Goal: Task Accomplishment & Management: Use online tool/utility

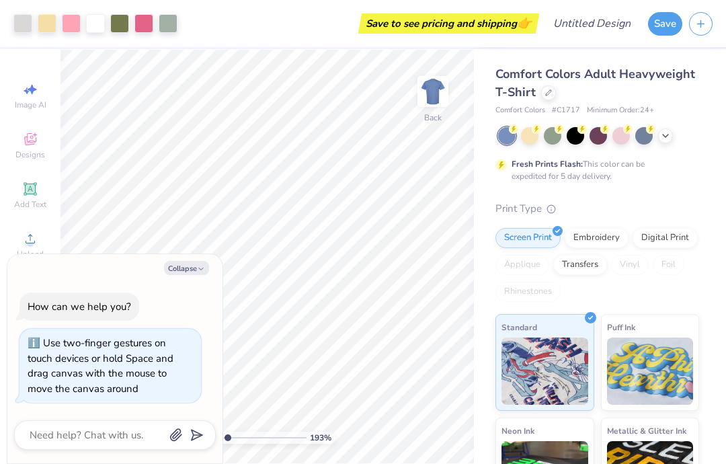
type input "1.94485076338064"
type textarea "x"
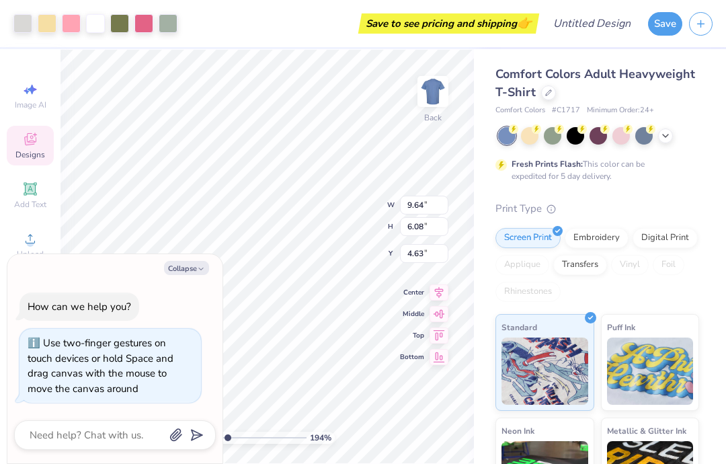
type input "1.94485076338064"
type textarea "x"
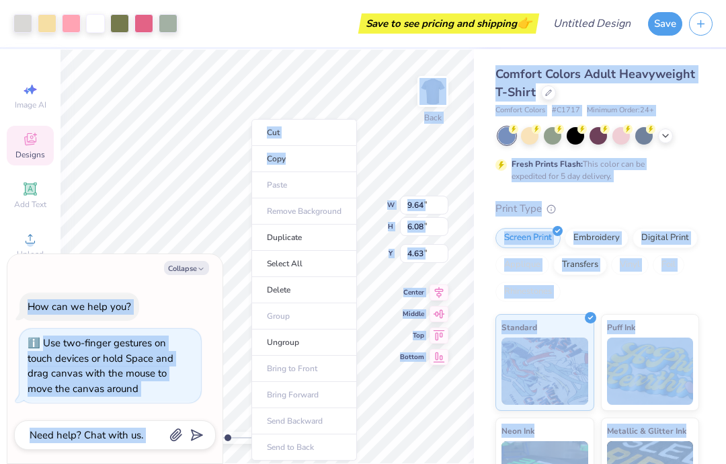
type input "1.94485076338064"
type textarea "x"
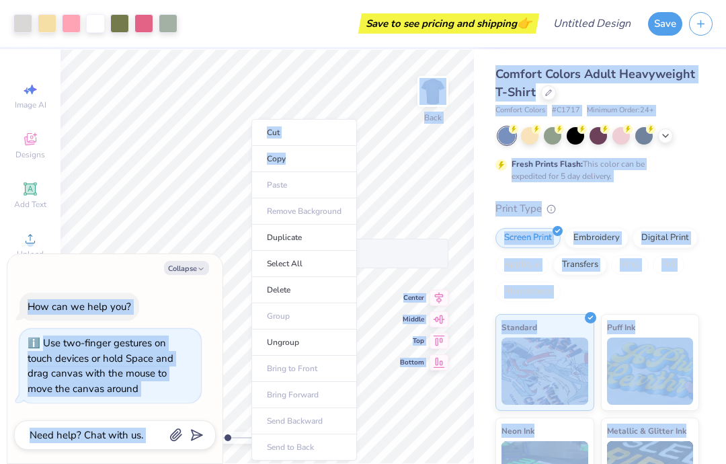
type input "1.94485076338064"
type textarea "x"
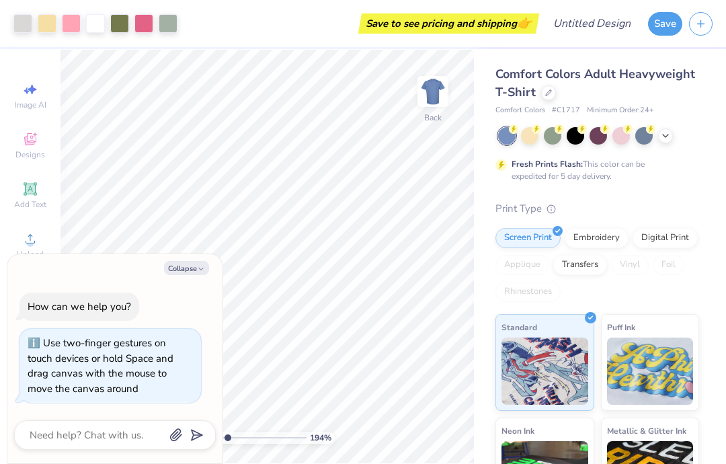
type input "1.94485076338064"
type textarea "x"
type input "1.94485076338064"
type textarea "x"
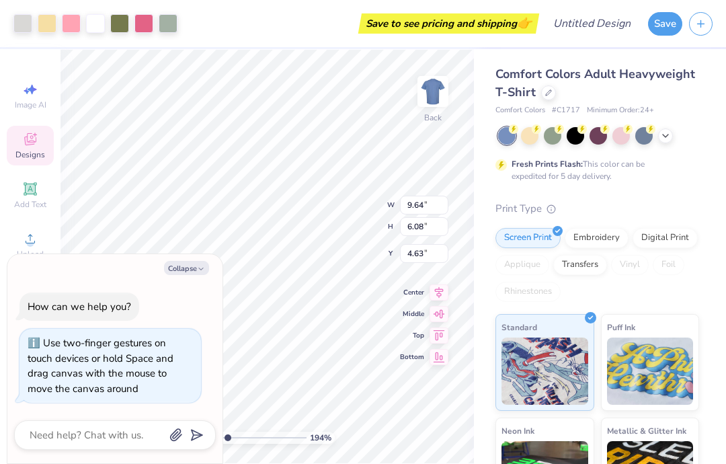
type input "1.94485076338064"
type textarea "x"
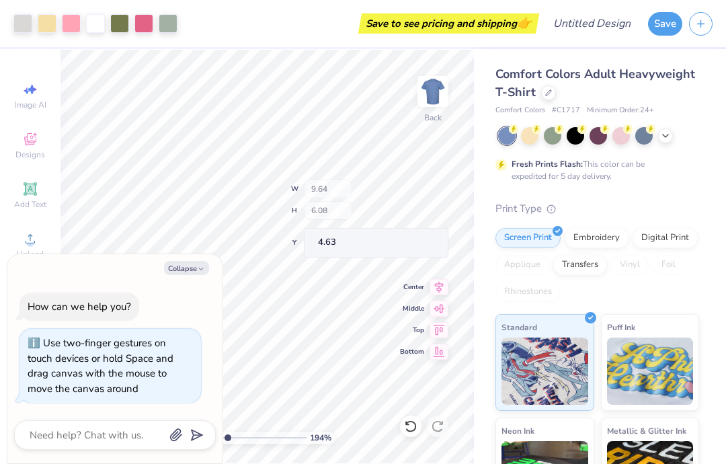
type input "1.94485076338064"
type textarea "x"
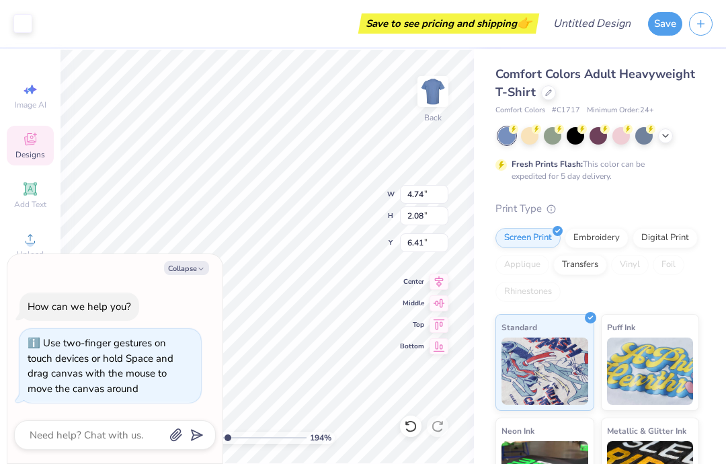
type input "1.94485076338064"
type textarea "x"
type input "1.94485076338064"
type textarea "x"
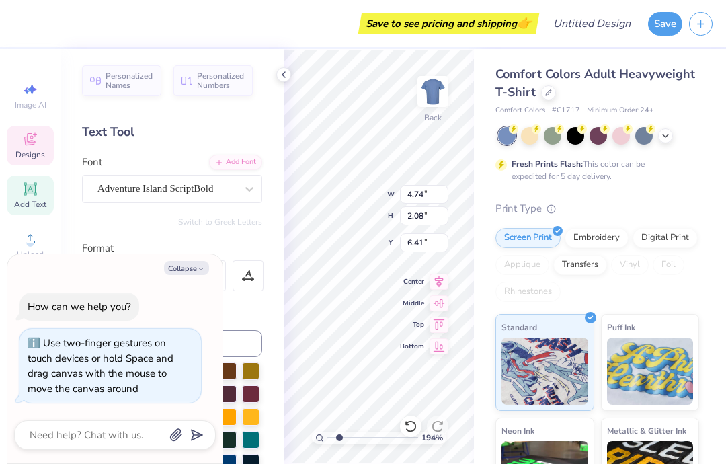
scroll to position [0, 5]
type textarea "Delta Delta Omega"
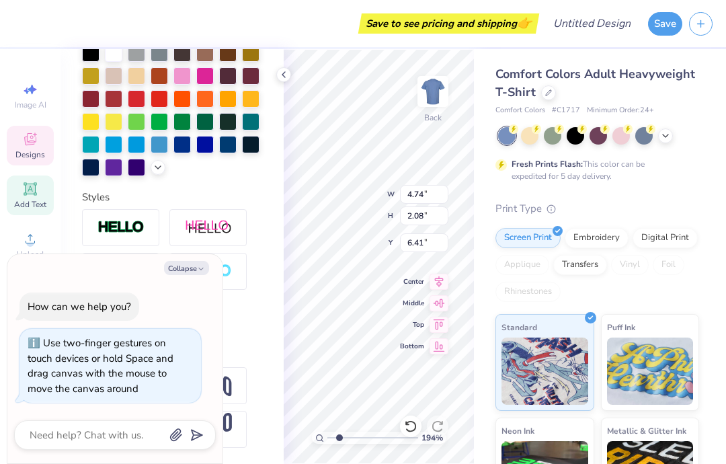
scroll to position [318, 0]
click at [191, 269] on button "Collapse" at bounding box center [186, 268] width 45 height 14
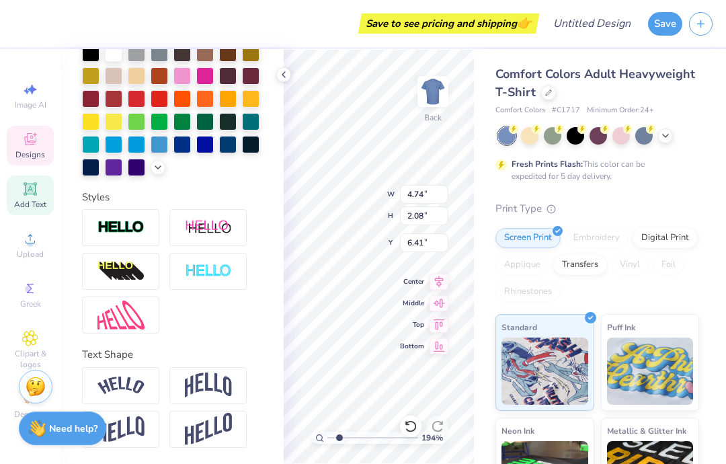
type input "1.94485076338064"
type textarea "x"
type input "1.94485076338064"
type textarea "x"
type input "14.17"
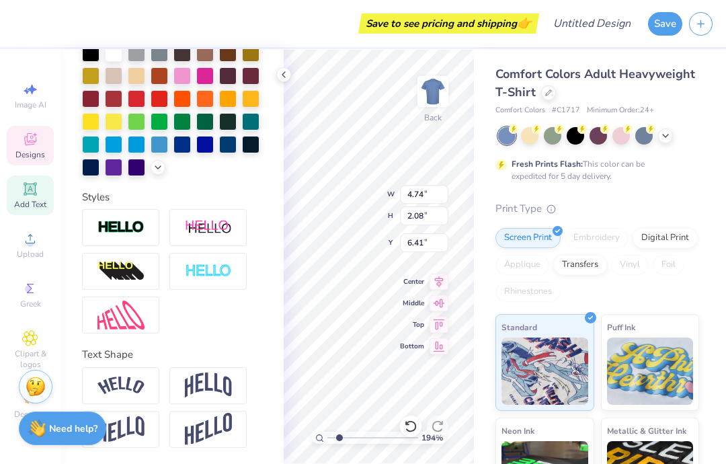
type input "2.09"
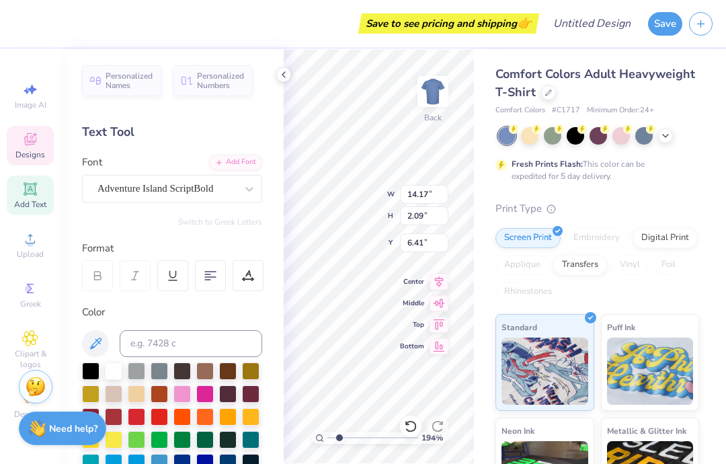
scroll to position [0, 0]
click at [433, 193] on input "14.17" at bounding box center [424, 194] width 48 height 19
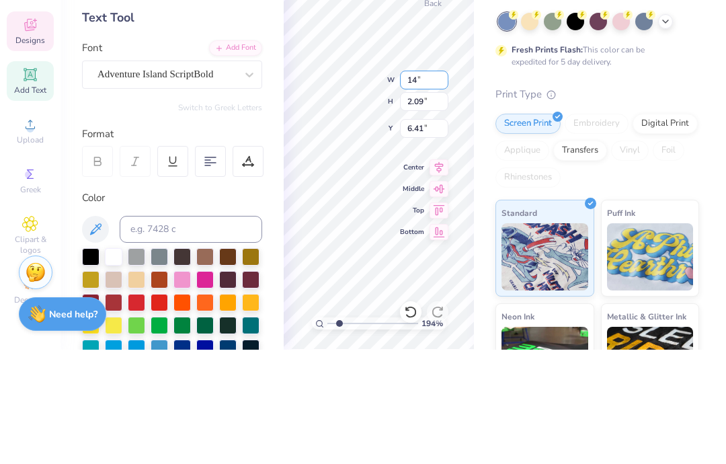
type input "1"
click at [412, 206] on input "2.09" at bounding box center [424, 215] width 48 height 19
type input "1.94485076338064"
type input "1.00"
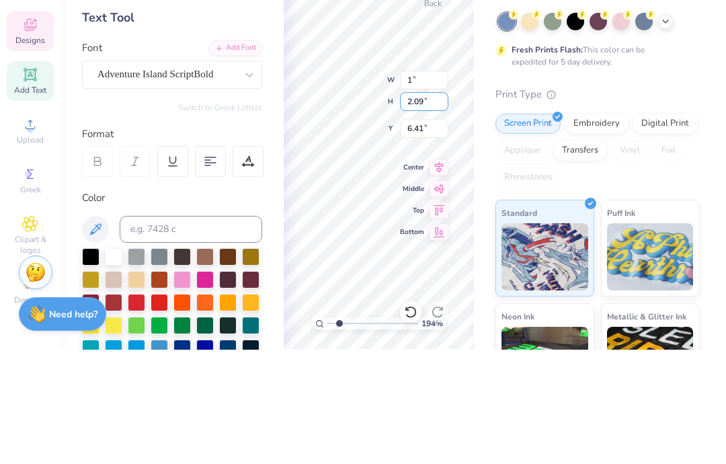
type input "0.15"
type input "7.38"
click at [422, 206] on input "0.15" at bounding box center [424, 215] width 48 height 19
click at [431, 233] on input "7.38" at bounding box center [424, 242] width 48 height 19
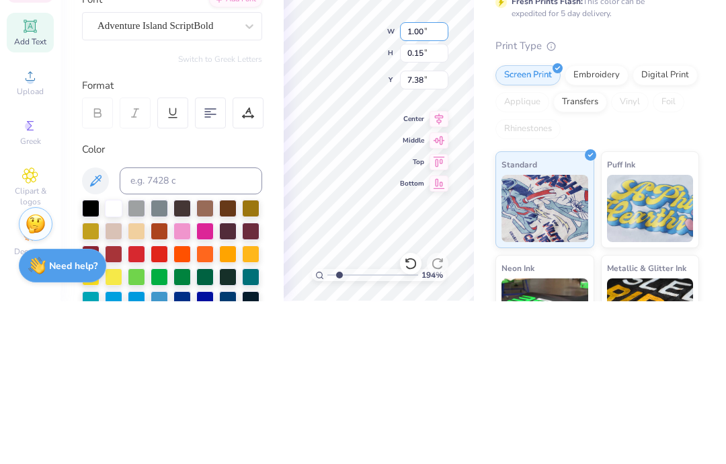
click at [435, 185] on input "1.00" at bounding box center [424, 194] width 48 height 19
type input "1"
type input "5"
type input "1.94485076338064"
type input "5"
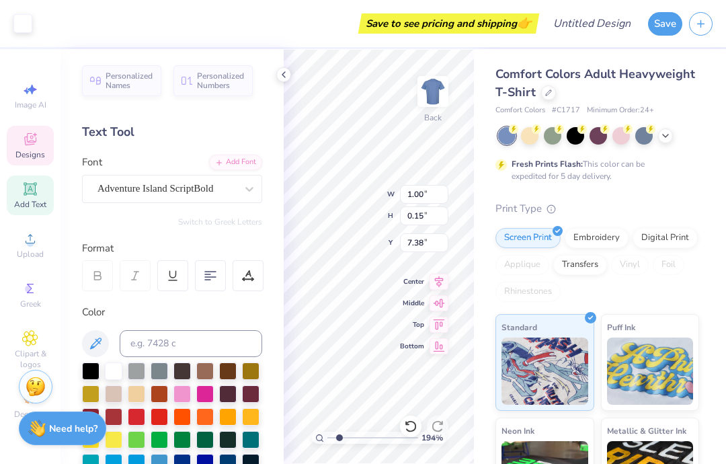
type input "1.94485076338064"
type input "1.00"
type input "0.15"
type input "7.38"
type input "1.94485076338064"
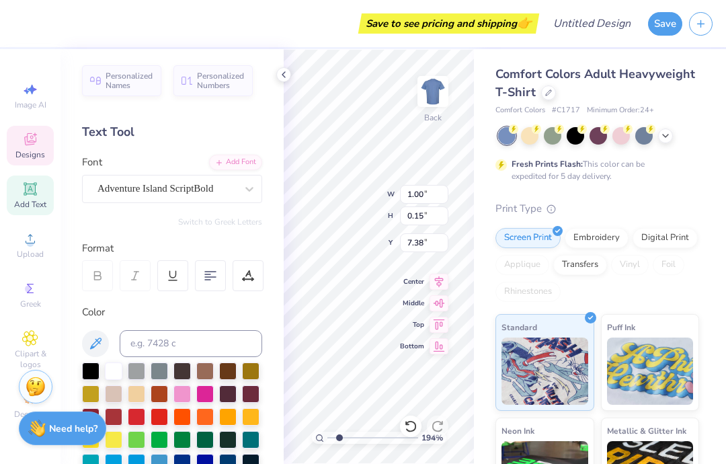
type input "2.90"
type input "0.43"
type input "1.94485076338064"
type input "5.65"
type input "0.83"
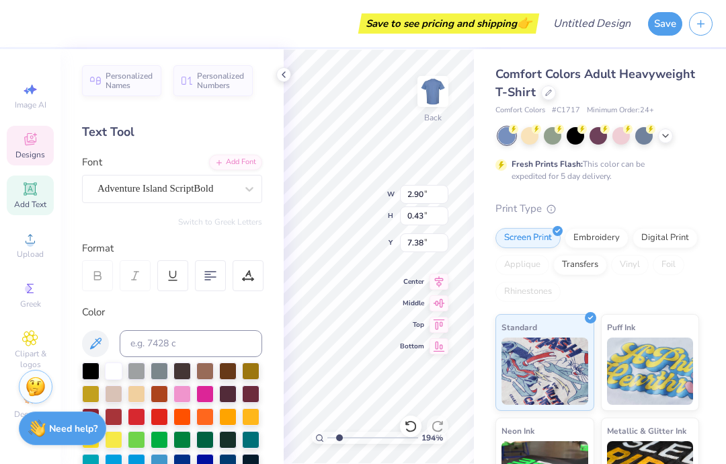
type input "6.98"
type input "1.94485076338064"
type input "7.22"
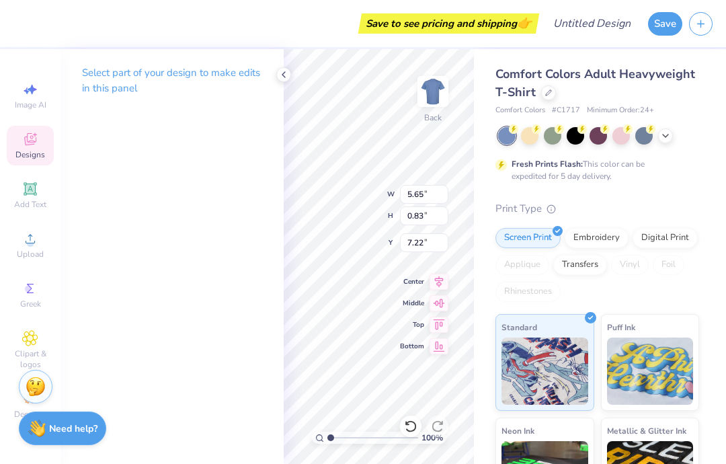
click at [286, 80] on div at bounding box center [283, 74] width 15 height 15
type input "2.97477268605718"
type textarea "Delta Delta Omega"
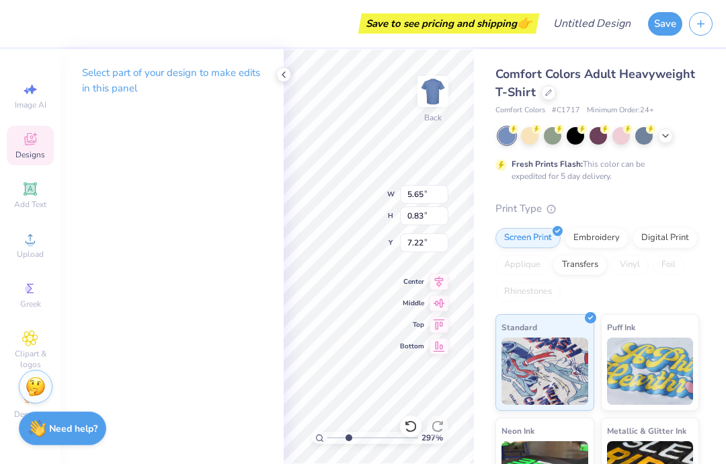
scroll to position [1, 1]
type input "2.97477268605718"
type input "6.85"
type input "4.33"
type input "5.57"
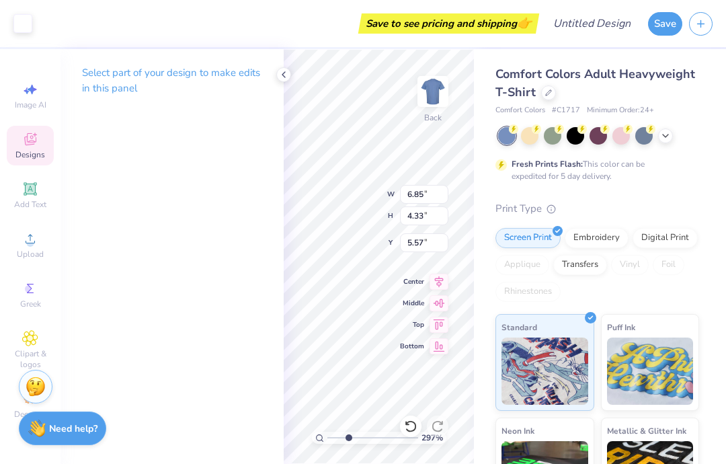
type input "2.97477268605718"
type input "3.61"
type input "1.60"
type input "6.84"
type input "2.97477268605718"
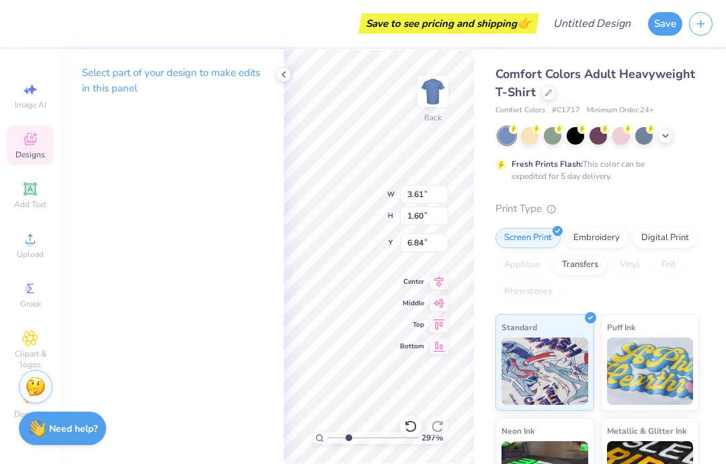
scroll to position [1, 0]
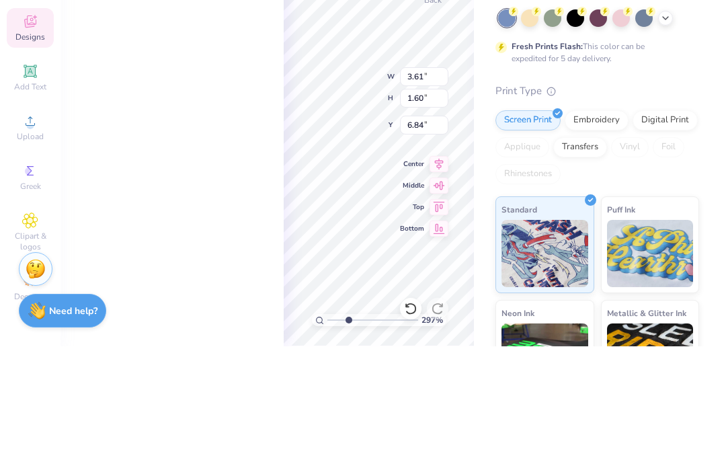
type textarea "Delta Delta"
type input "2.97477268605718"
type input "6.85"
type input "4.33"
type input "5.57"
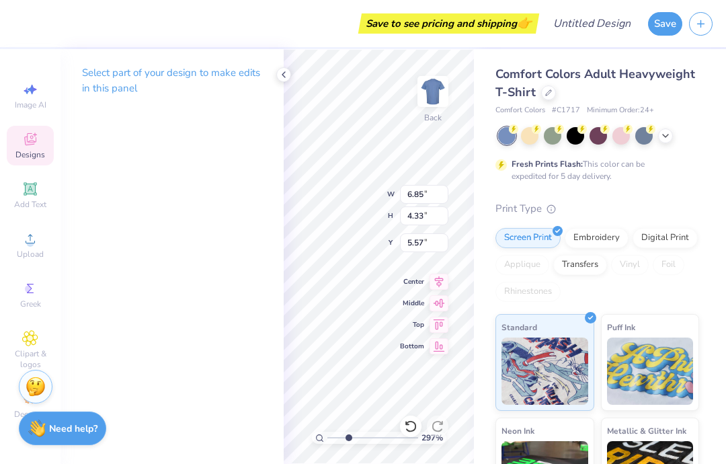
click at [493, 68] on div "Comfort Colors Adult Heavyweight T-Shirt Comfort Colors # C1717 Minimum Order: …" at bounding box center [600, 333] width 252 height 568
type input "2.97477268605718"
type input "4.57"
